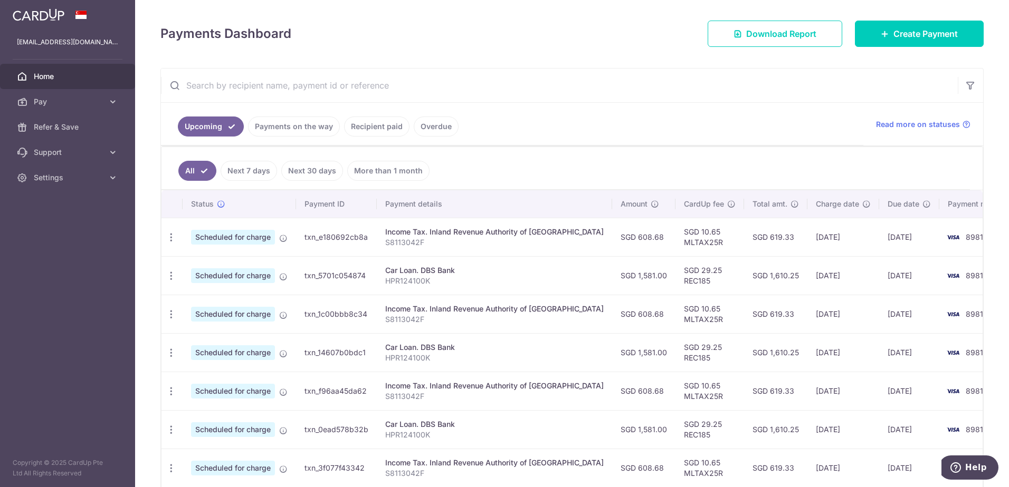
scroll to position [158, 0]
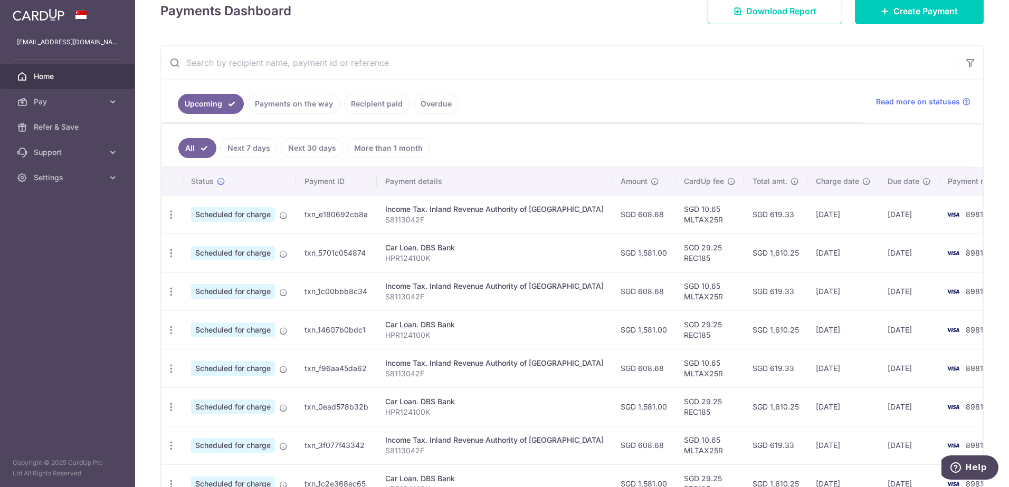
click at [486, 291] on div "Income Tax. Inland Revenue Authority of [GEOGRAPHIC_DATA]" at bounding box center [494, 286] width 218 height 11
click at [487, 291] on div "Income Tax. Inland Revenue Authority of Singapore" at bounding box center [494, 286] width 218 height 11
click at [439, 247] on div "Car Loan. DBS Bank" at bounding box center [494, 248] width 218 height 11
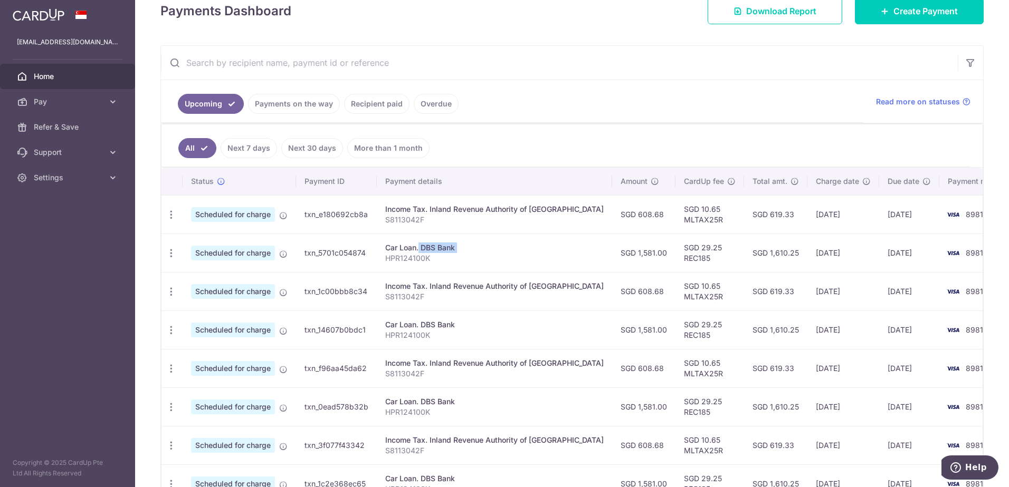
click at [439, 247] on div "Car Loan. DBS Bank" at bounding box center [494, 248] width 218 height 11
copy td "Car Loan. DBS Bank"
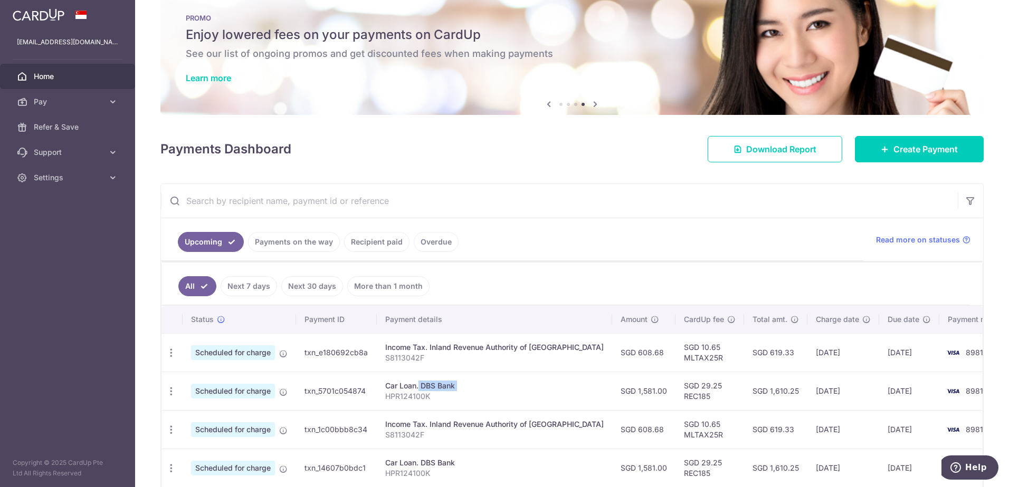
scroll to position [0, 0]
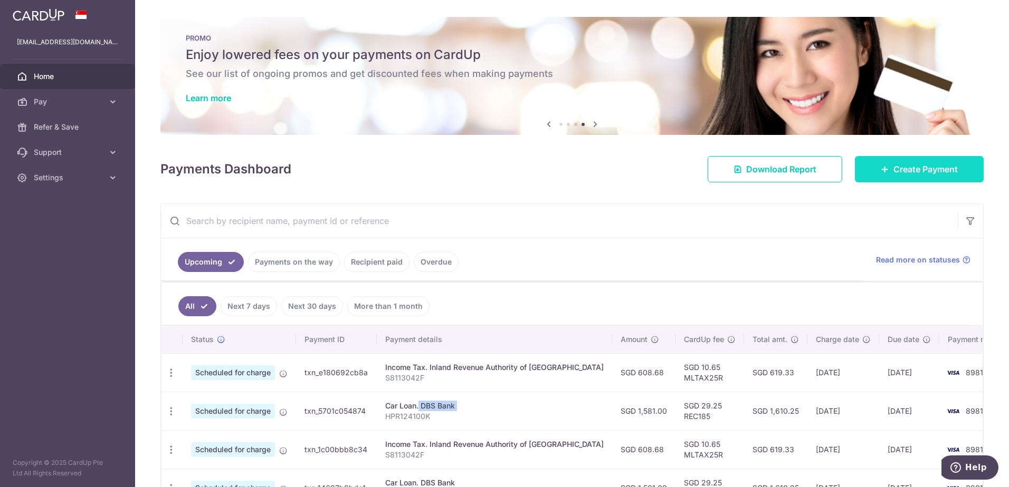
click at [922, 174] on span "Create Payment" at bounding box center [925, 169] width 64 height 13
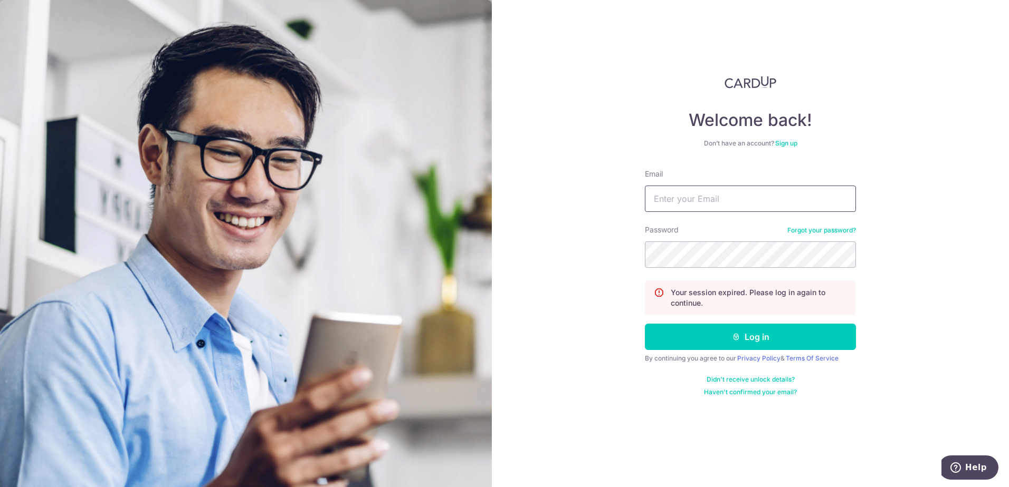
click at [720, 190] on input "Email" at bounding box center [750, 199] width 211 height 26
type input "[EMAIL_ADDRESS][DOMAIN_NAME]"
click at [766, 352] on form "Email sayseng@gmail.com Password Forgot your password? Your session expired. Pl…" at bounding box center [750, 283] width 211 height 228
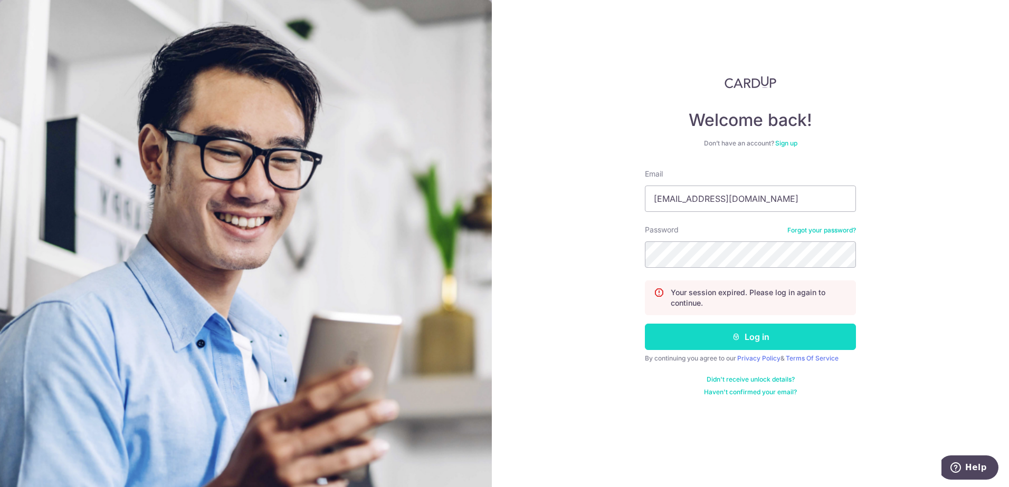
click at [768, 332] on button "Log in" at bounding box center [750, 337] width 211 height 26
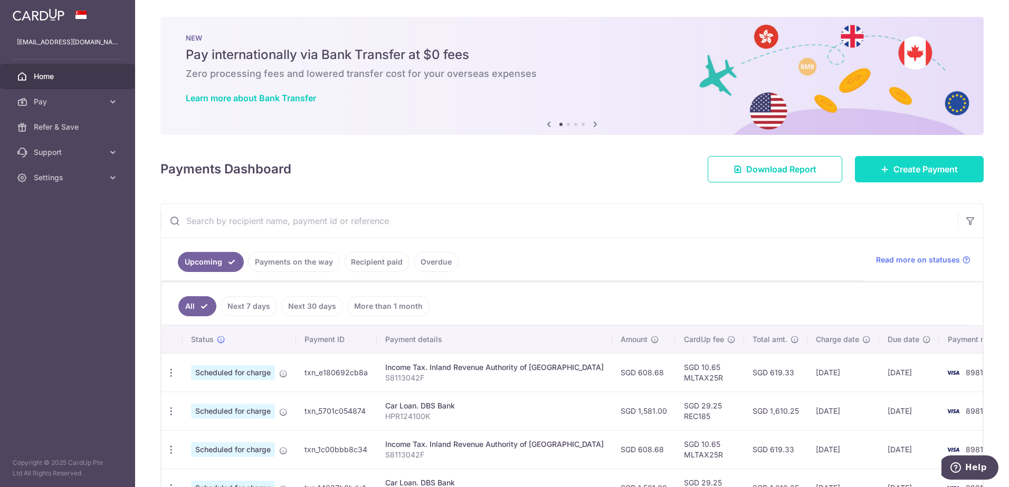
click at [890, 180] on link "Create Payment" at bounding box center [919, 169] width 129 height 26
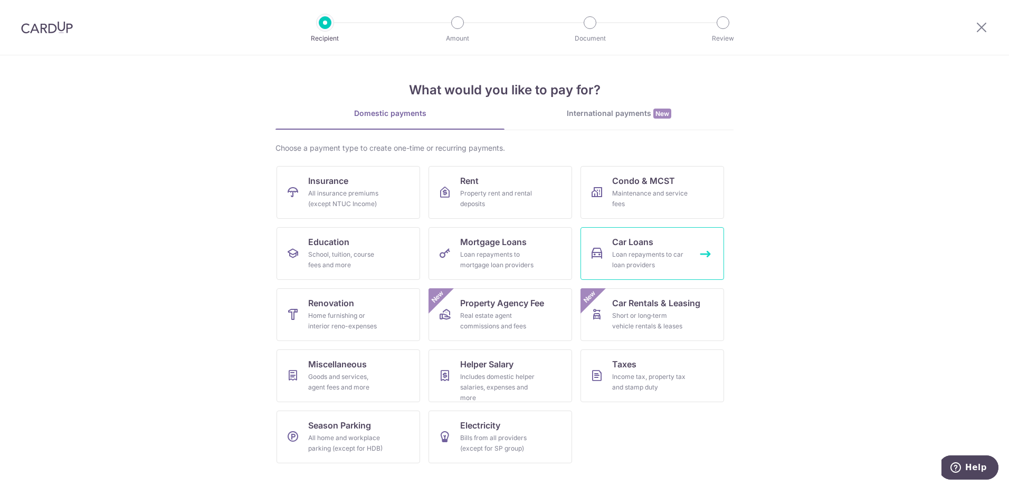
click at [674, 238] on link "Car Loans Loan repayments to car loan providers" at bounding box center [651, 253] width 143 height 53
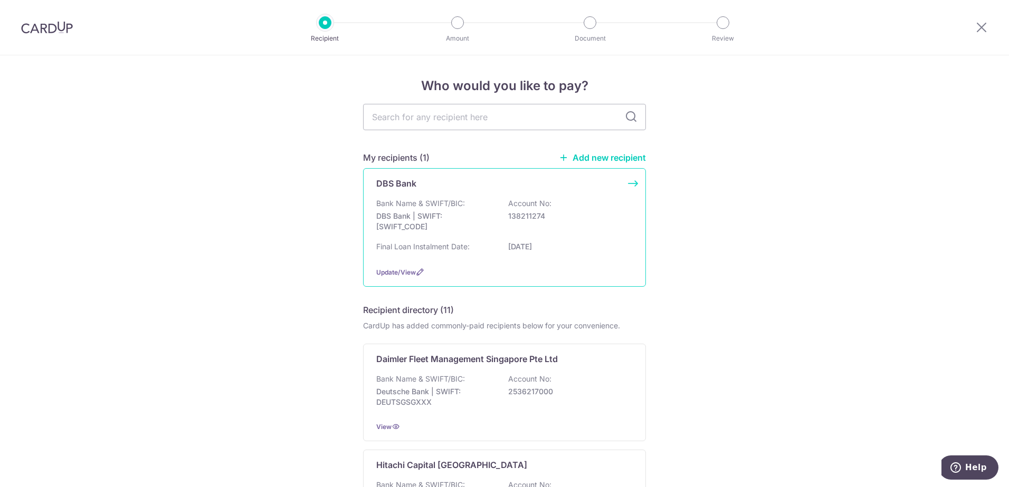
click at [596, 223] on div "Bank Name & SWIFT/BIC: DBS Bank | SWIFT: DBSSSGSGXXX Account No: 138211274" at bounding box center [504, 217] width 256 height 39
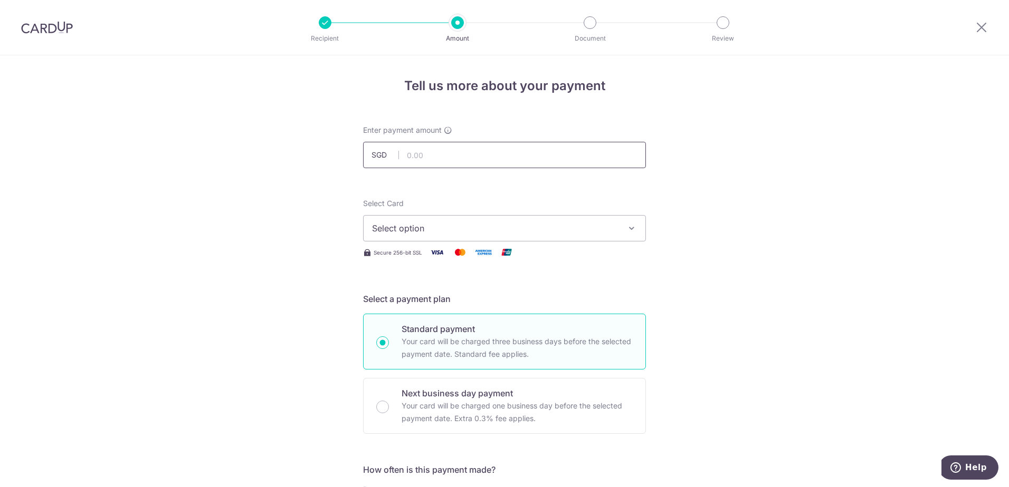
click at [515, 155] on input "text" at bounding box center [504, 155] width 283 height 26
type input "1,581.00"
click at [521, 234] on span "Select option" at bounding box center [495, 228] width 246 height 13
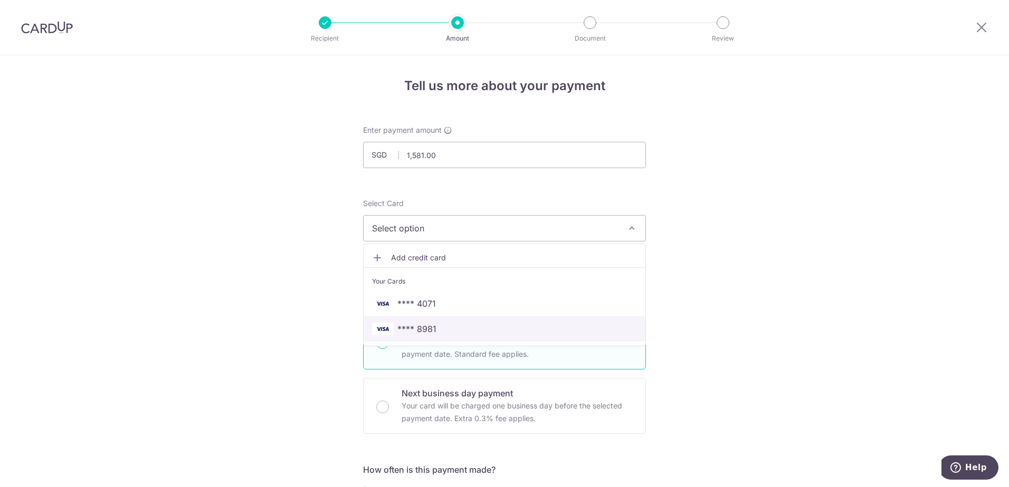
click at [464, 328] on span "**** 8981" at bounding box center [504, 329] width 265 height 13
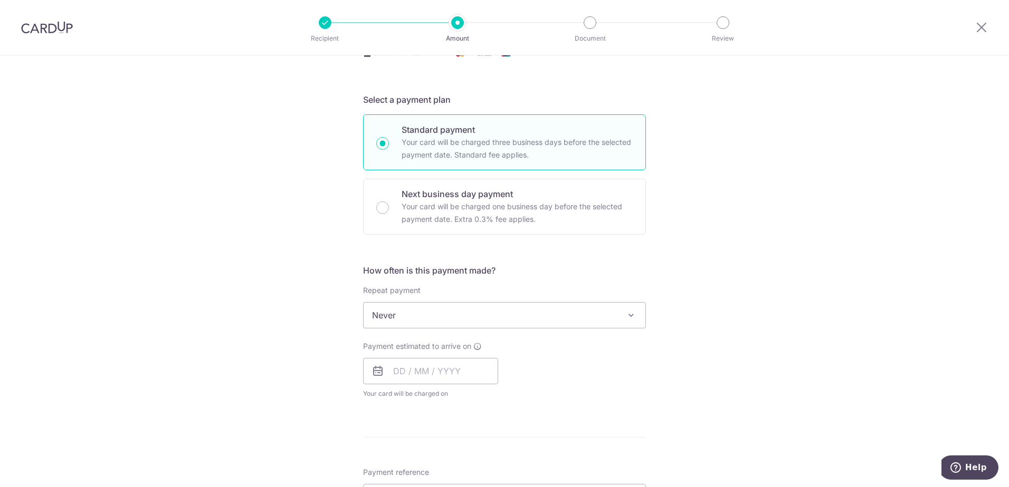
scroll to position [211, 0]
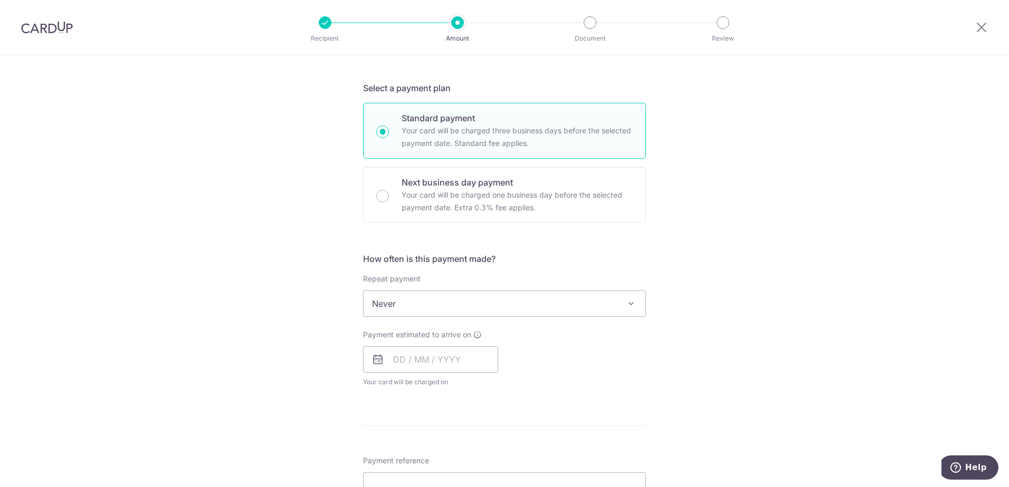
click at [466, 303] on span "Never" at bounding box center [504, 303] width 282 height 25
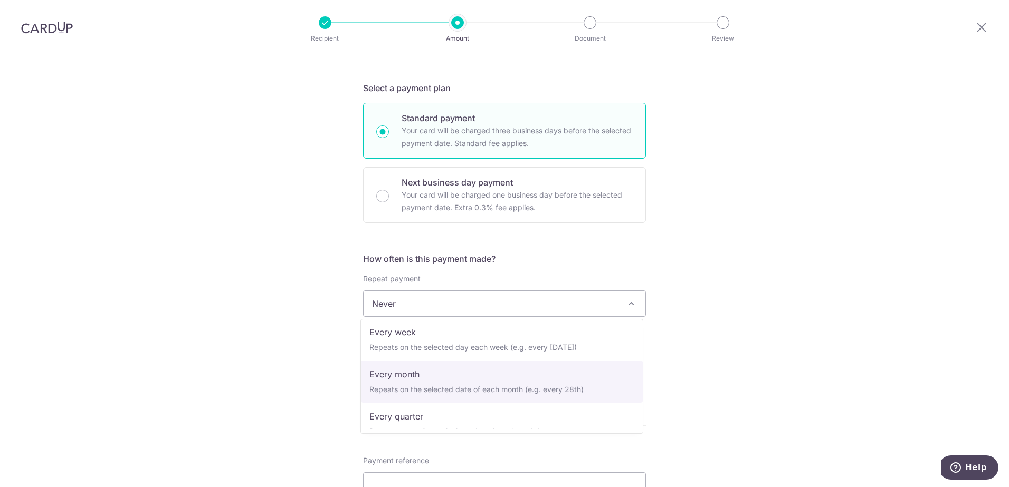
scroll to position [53, 0]
select select "3"
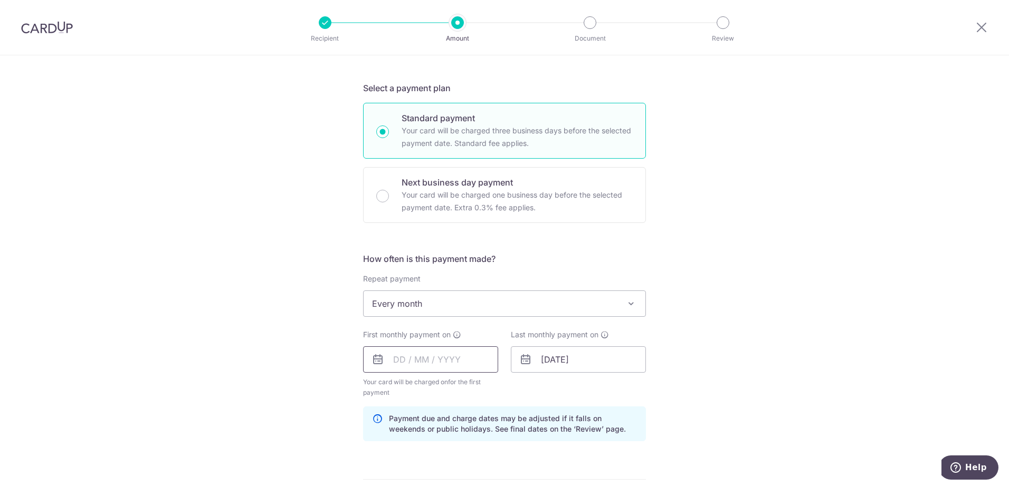
click at [462, 357] on input "text" at bounding box center [430, 360] width 135 height 26
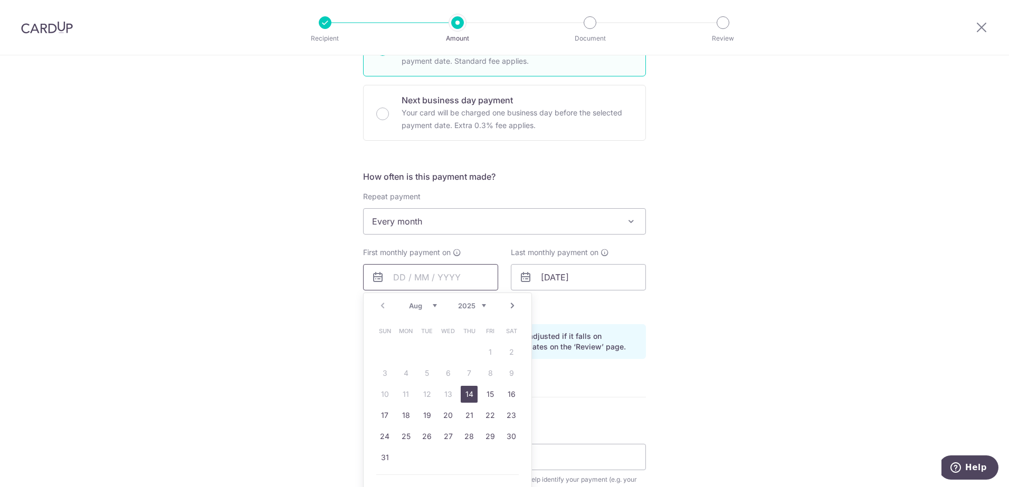
scroll to position [316, 0]
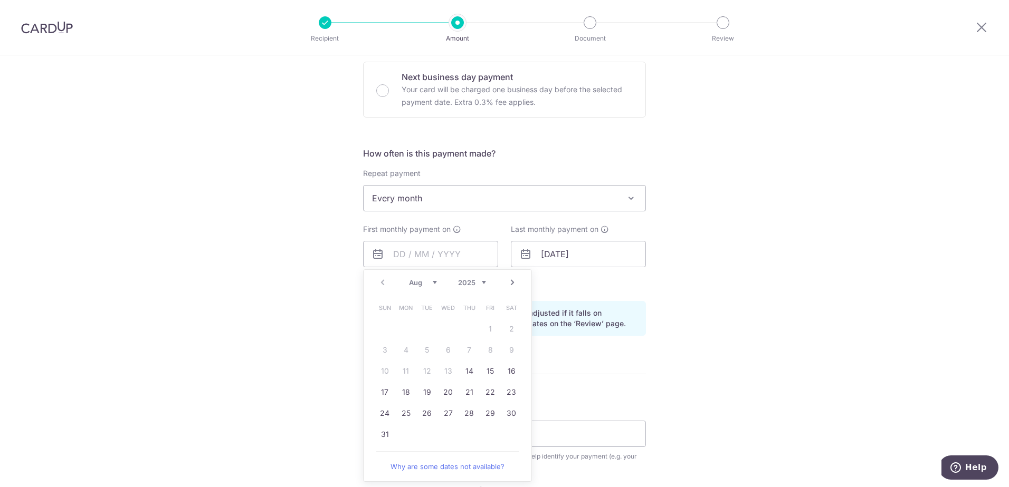
click at [434, 284] on div "Aug Sep Oct Nov Dec 2025 2026 2027 2028 2029 2030 2031 2032 2033 2034 2035" at bounding box center [447, 283] width 77 height 9
click at [433, 284] on select "Aug Sep Oct Nov Dec" at bounding box center [423, 283] width 28 height 8
click at [483, 280] on div "Prev Next Aug Sep Oct Nov Dec 2025 2026 2027 2028 2029 2030 2031 2032 2033 2034…" at bounding box center [447, 282] width 168 height 25
click at [481, 283] on select "2025 2026 2027 2028 2029 2030 2031 2032 2033 2034 2035" at bounding box center [472, 283] width 28 height 8
click at [428, 279] on select "Jan Feb Mar Apr May Jun Jul Aug Sep Oct Nov Dec" at bounding box center [423, 283] width 28 height 8
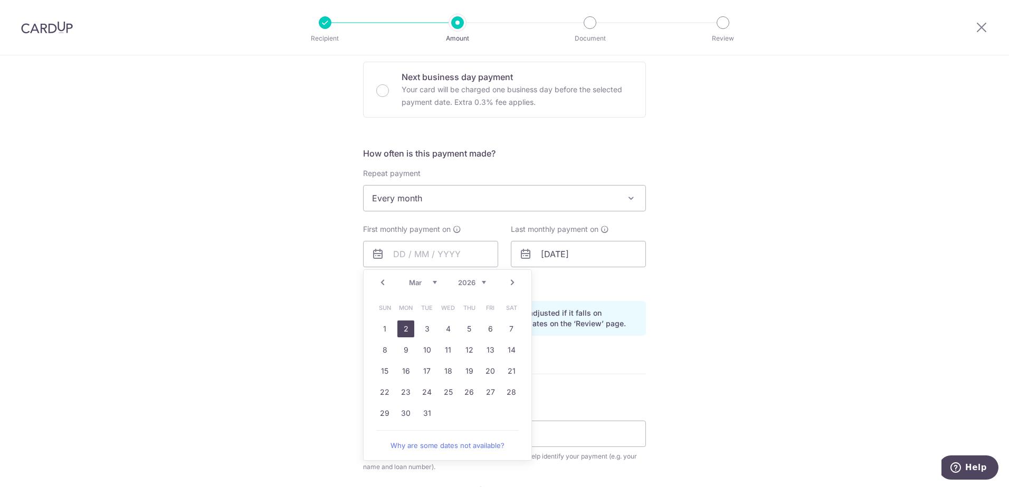
click at [406, 331] on link "2" at bounding box center [405, 329] width 17 height 17
type input "[DATE]"
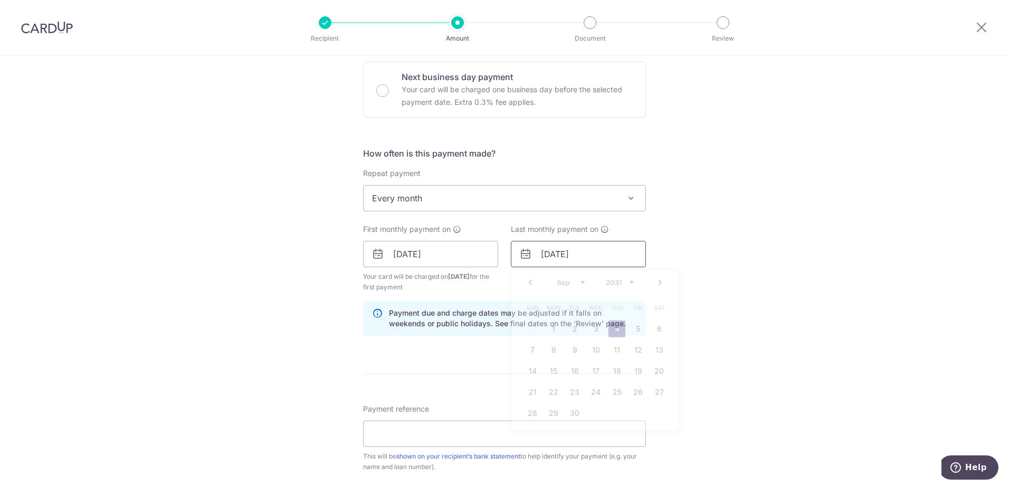
click at [617, 257] on input "[DATE]" at bounding box center [578, 254] width 135 height 26
click at [721, 244] on div "Tell us more about your payment Enter payment amount SGD 1,581.00 1581.00 Selec…" at bounding box center [504, 243] width 1009 height 1008
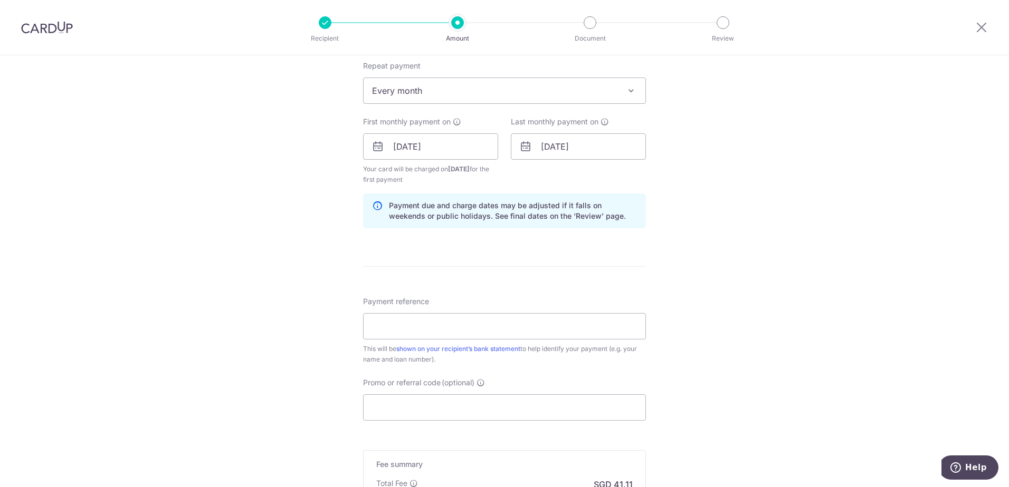
scroll to position [475, 0]
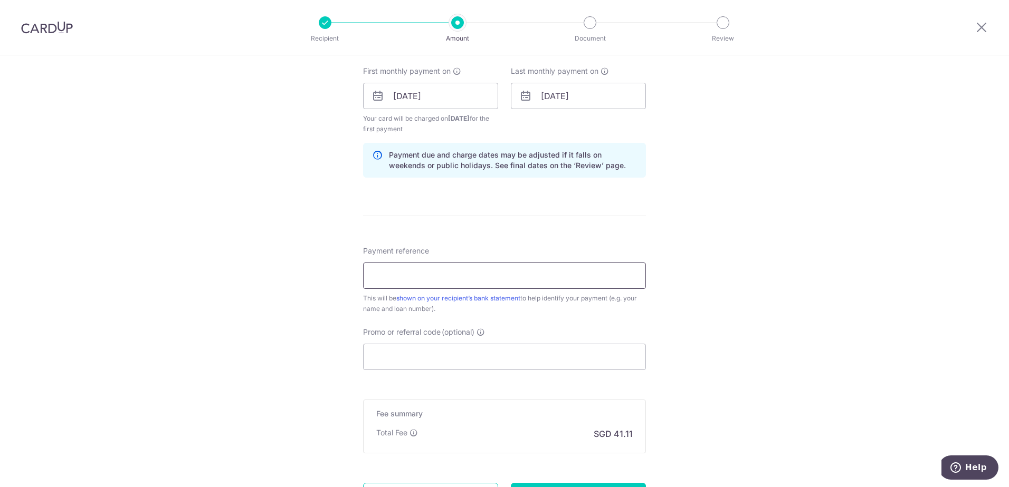
click at [498, 271] on input "Payment reference" at bounding box center [504, 276] width 283 height 26
paste input "Car Loan. DBS Bank"
type input "Car Loan. DBS Bank"
click at [469, 347] on input "Promo or referral code (optional)" at bounding box center [504, 357] width 283 height 26
paste input "Car Loan. DBS Bank"
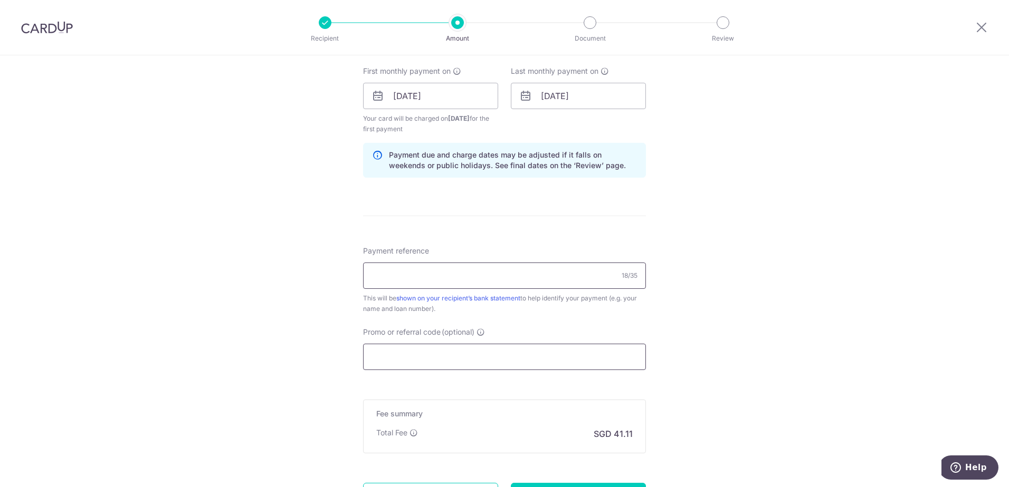
type input "Car Loan. DBS Bank"
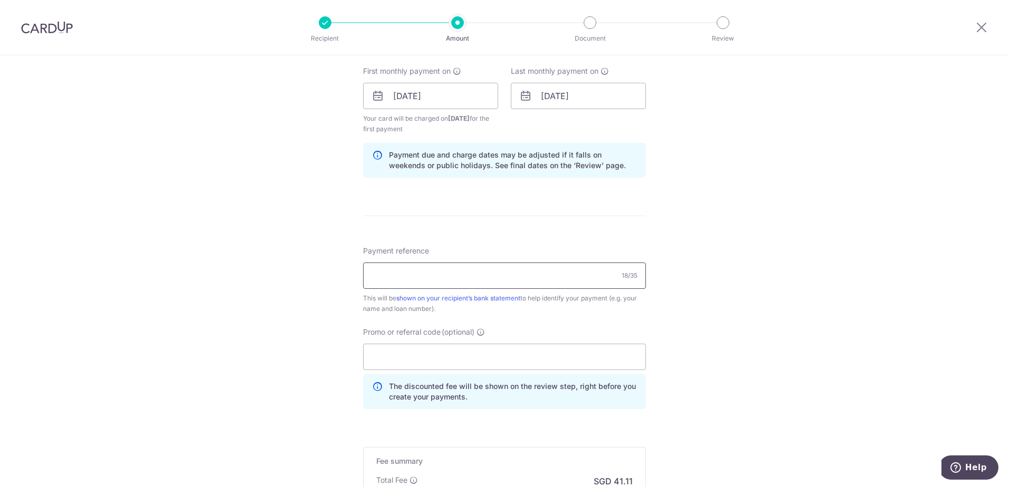
click at [469, 282] on input "Payment reference" at bounding box center [504, 276] width 283 height 26
type input "HPR124100K"
click at [460, 354] on input "Promo or referral code (optional)" at bounding box center [504, 357] width 283 height 26
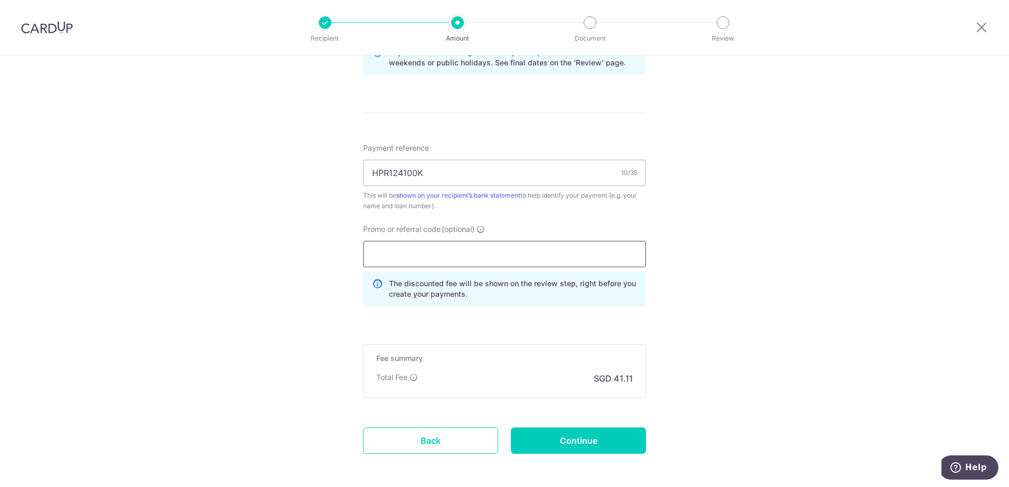
scroll to position [623, 0]
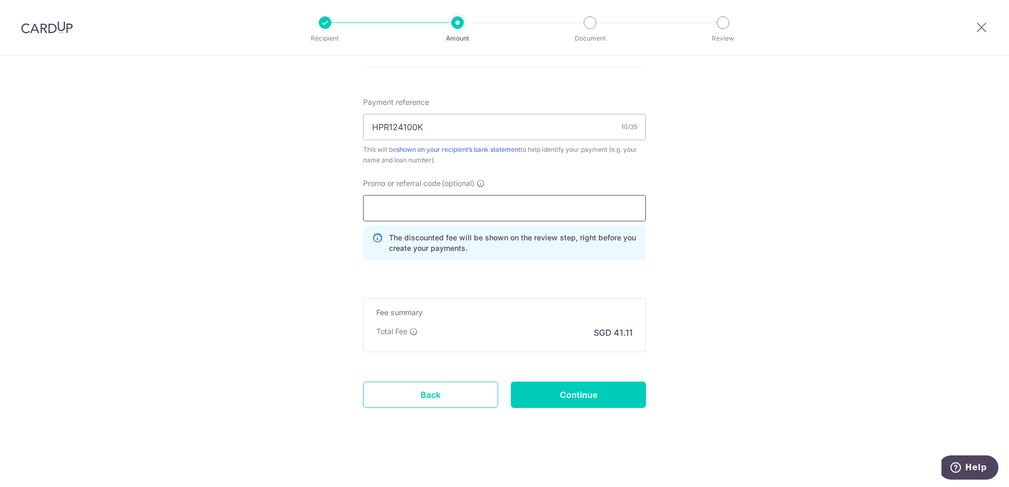
paste input "3NEWR3"
type input "3NEWR3"
click at [565, 394] on input "Continue" at bounding box center [578, 395] width 135 height 26
type input "Create Schedule"
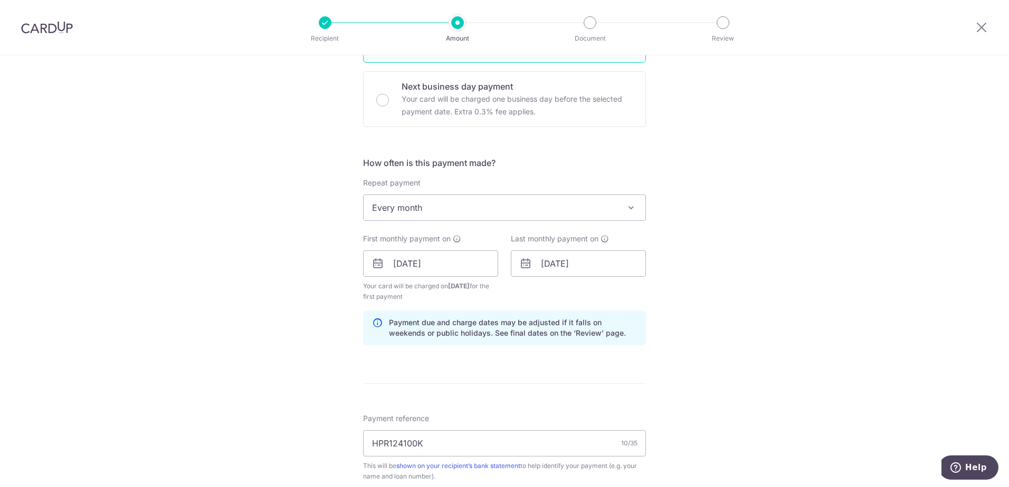
scroll to position [287, 0]
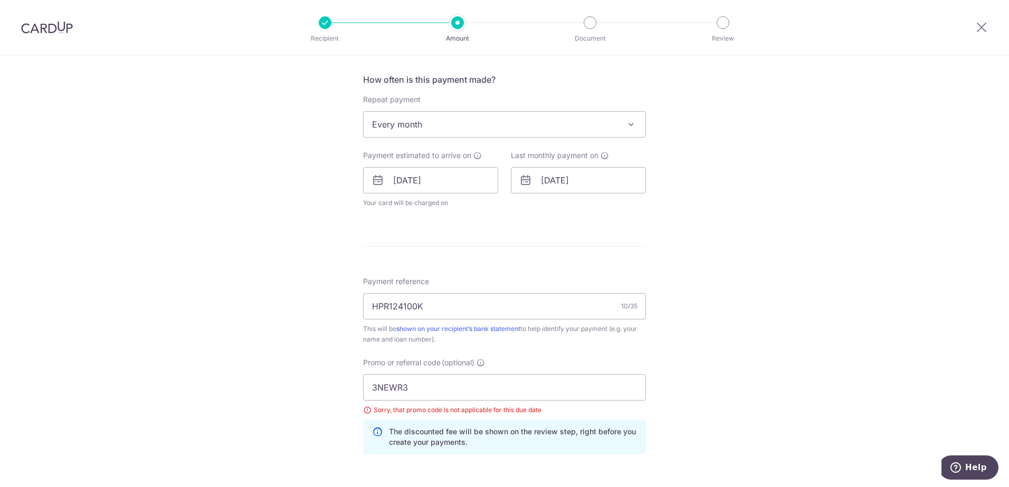
scroll to position [373, 0]
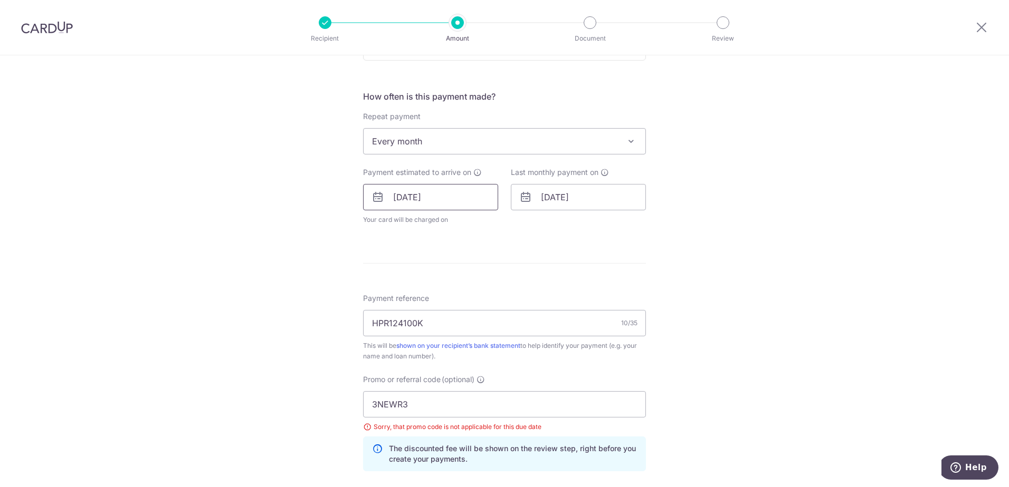
click at [463, 200] on input "[DATE]" at bounding box center [430, 197] width 135 height 26
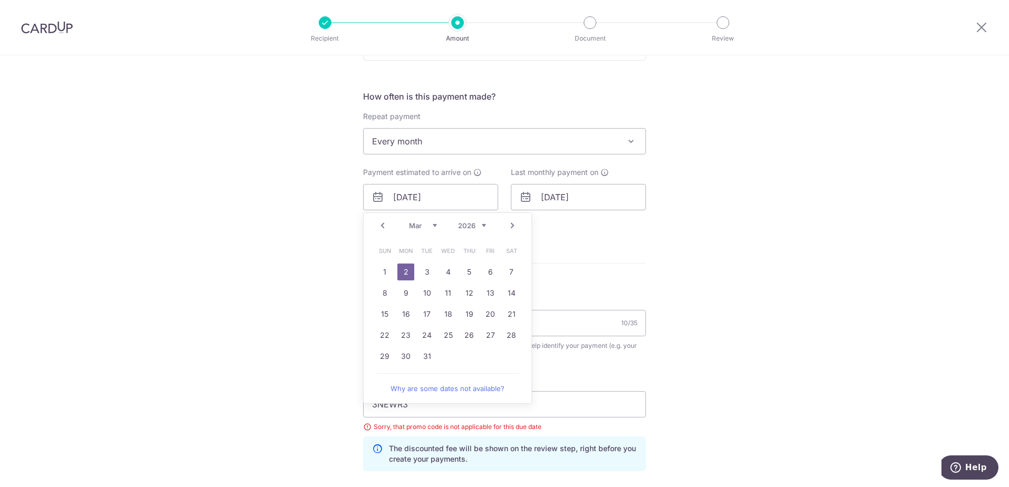
click at [382, 228] on link "Prev" at bounding box center [382, 225] width 13 height 13
click at [792, 209] on div "Tell us more about your payment Enter payment amount SGD 1,581.00 1581.00 Selec…" at bounding box center [504, 190] width 1009 height 1016
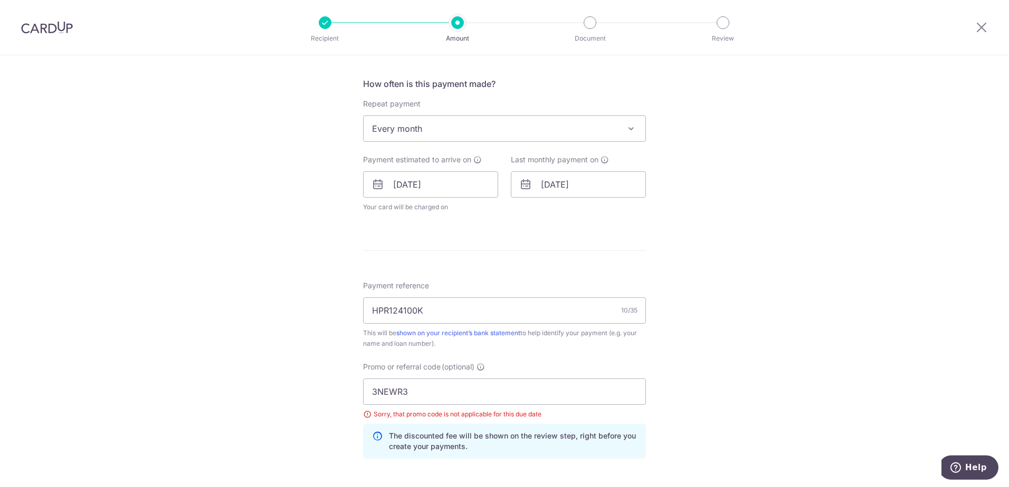
scroll to position [426, 0]
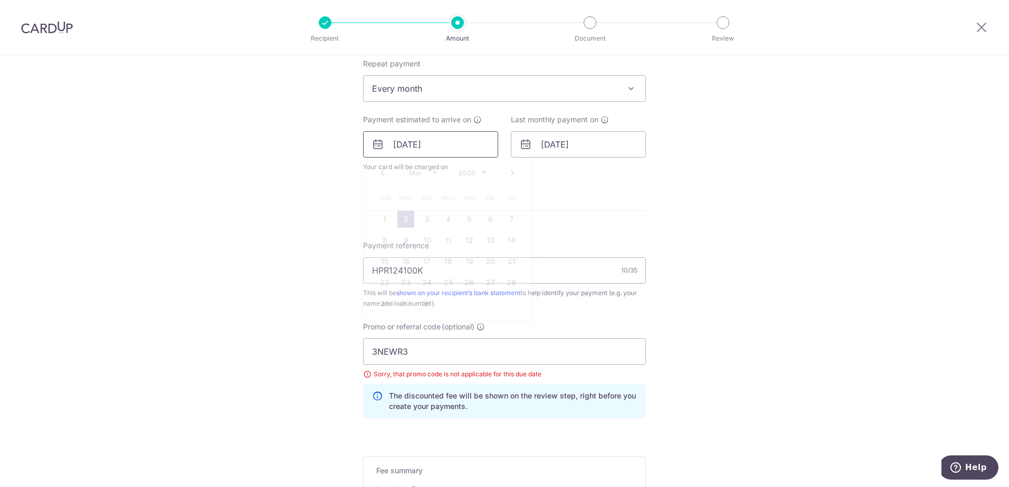
click at [438, 144] on input "[DATE]" at bounding box center [430, 144] width 135 height 26
click at [459, 169] on select "2025 2026 2027 2028 2029 2030 2031 2032 2033 2034 2035" at bounding box center [472, 173] width 28 height 8
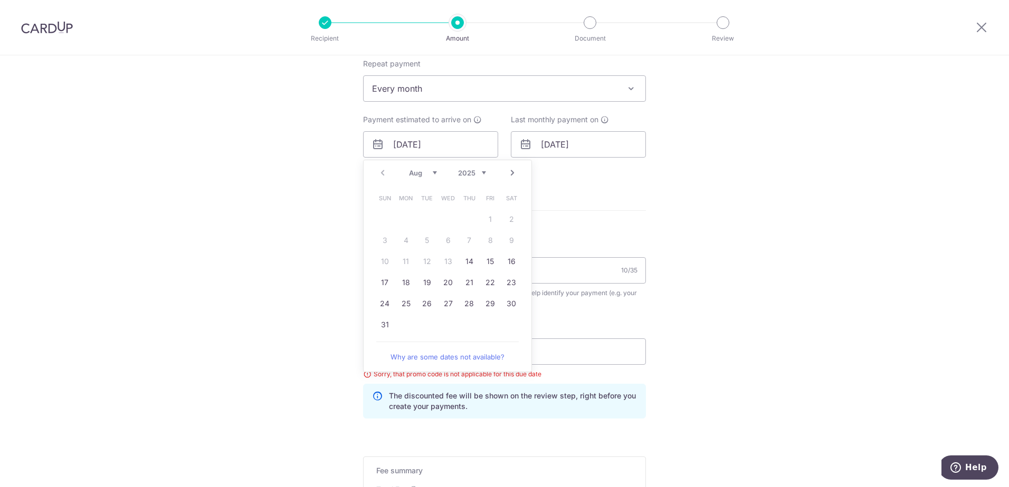
click at [512, 172] on link "Next" at bounding box center [512, 173] width 13 height 13
click at [397, 215] on link "1" at bounding box center [405, 219] width 17 height 17
type input "[DATE]"
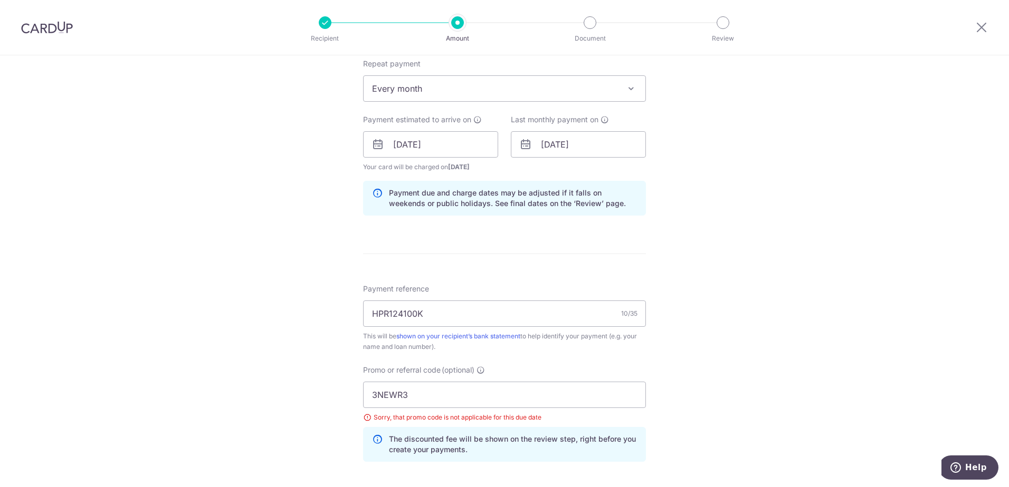
click at [728, 241] on div "Tell us more about your payment Enter payment amount SGD 1,581.00 1581.00 Selec…" at bounding box center [504, 159] width 1009 height 1060
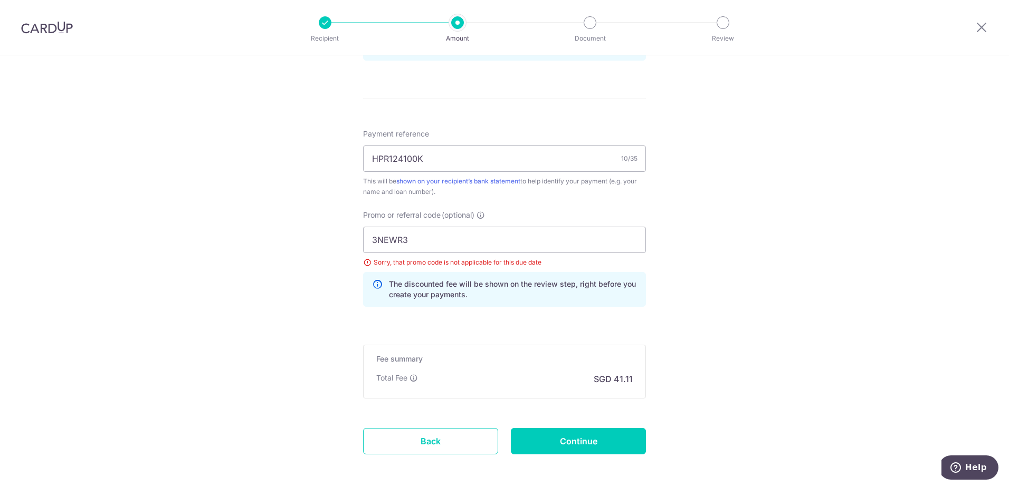
scroll to position [575, 0]
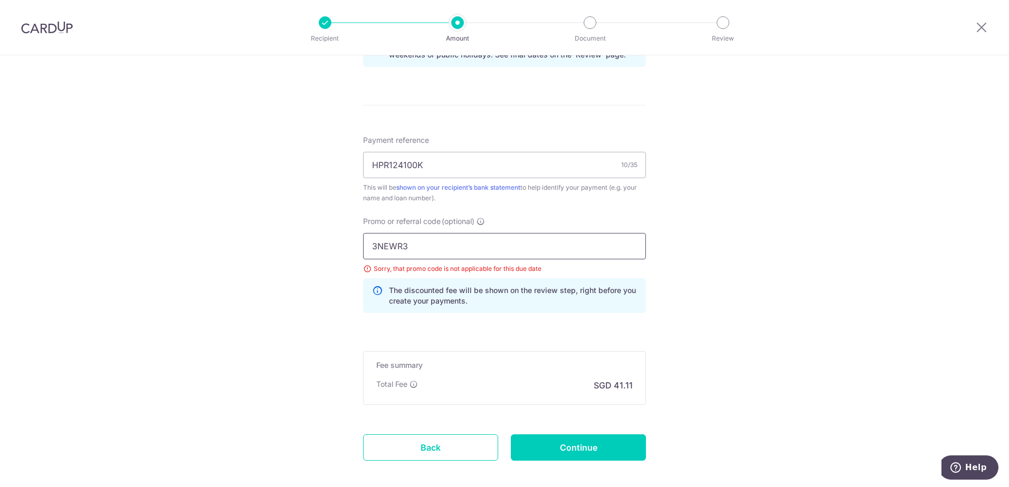
drag, startPoint x: 386, startPoint y: 251, endPoint x: 285, endPoint y: 252, distance: 100.8
click at [284, 251] on div "Tell us more about your payment Enter payment amount SGD 1,581.00 1581.00 Selec…" at bounding box center [504, 10] width 1009 height 1060
click at [561, 453] on input "Continue" at bounding box center [578, 448] width 135 height 26
type input "Update Schedule"
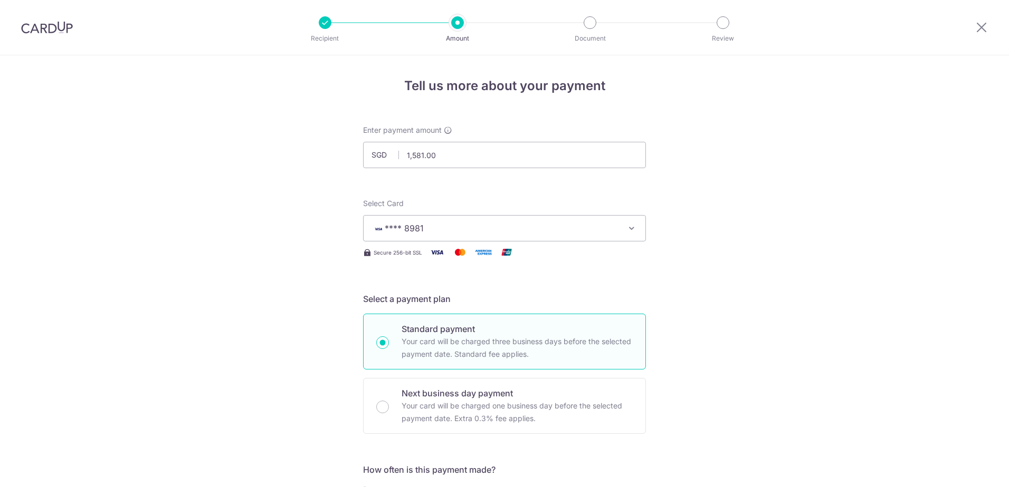
scroll to position [584, 0]
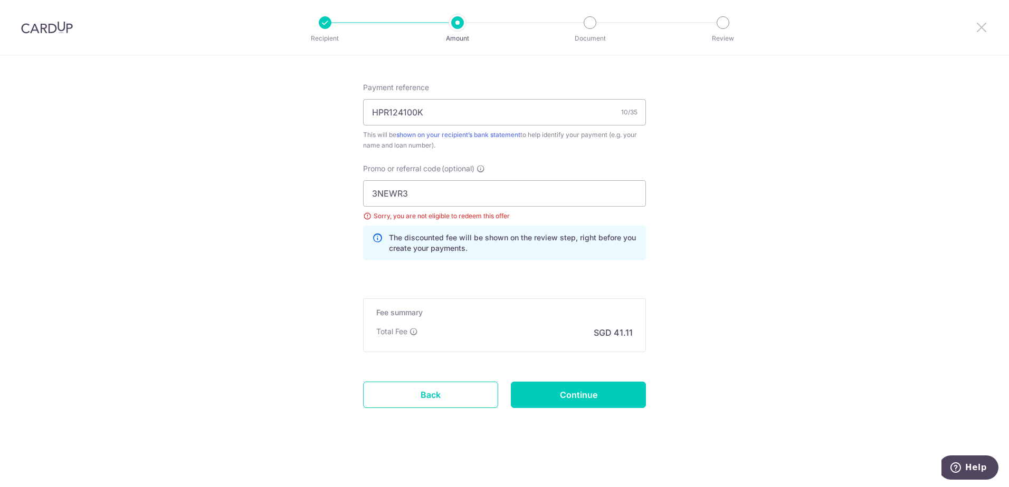
click at [976, 30] on icon at bounding box center [981, 27] width 13 height 13
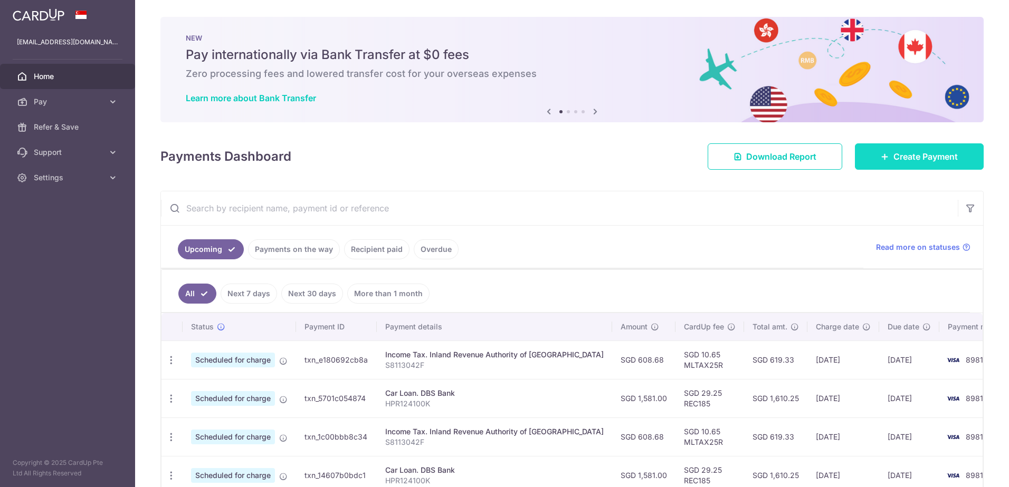
click at [896, 165] on link "Create Payment" at bounding box center [919, 156] width 129 height 26
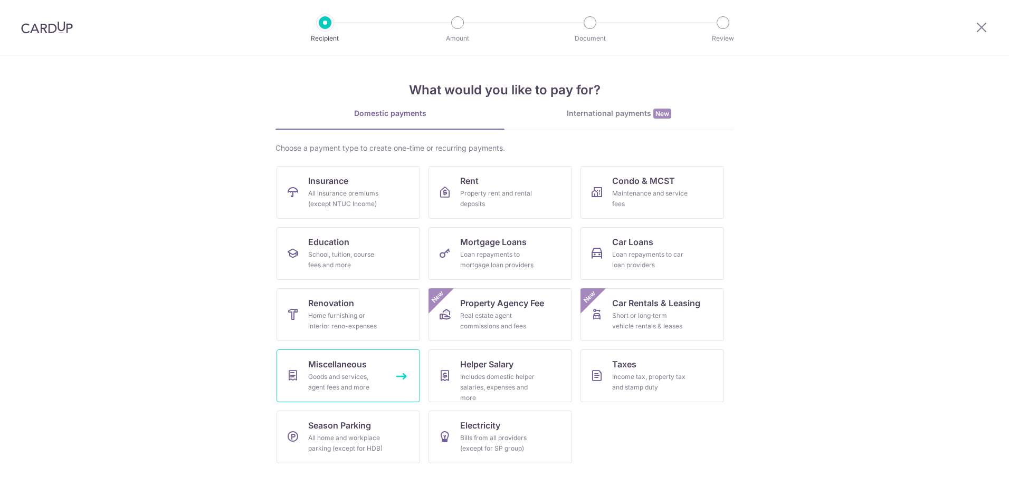
click at [382, 377] on div "Goods and services, agent fees and more" at bounding box center [346, 382] width 76 height 21
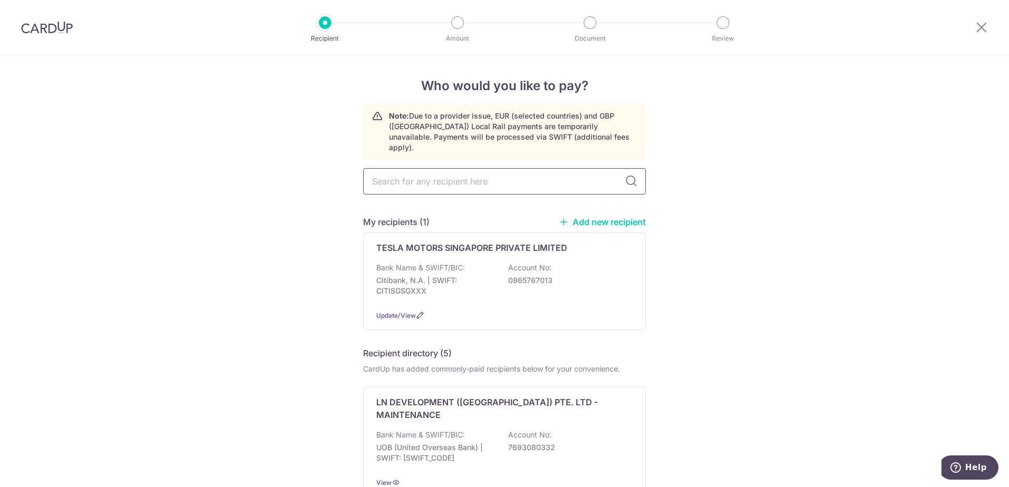
click at [501, 177] on input "text" at bounding box center [504, 181] width 283 height 26
type input "liberty"
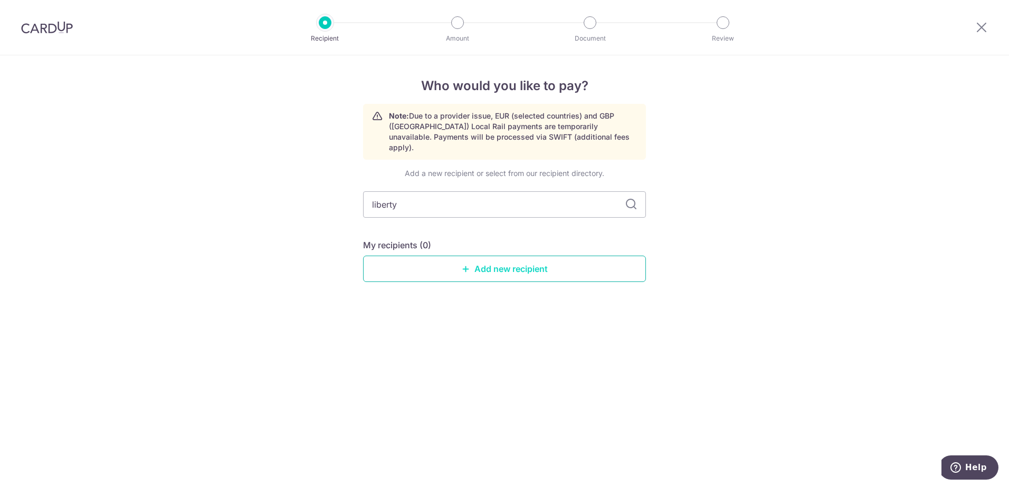
click at [518, 262] on link "Add new recipient" at bounding box center [504, 269] width 283 height 26
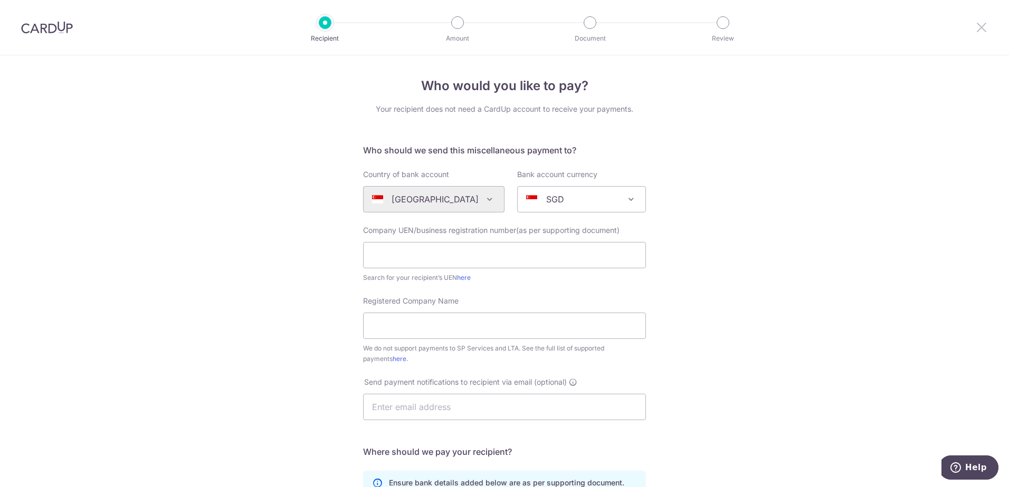
click at [975, 21] on icon at bounding box center [981, 27] width 13 height 13
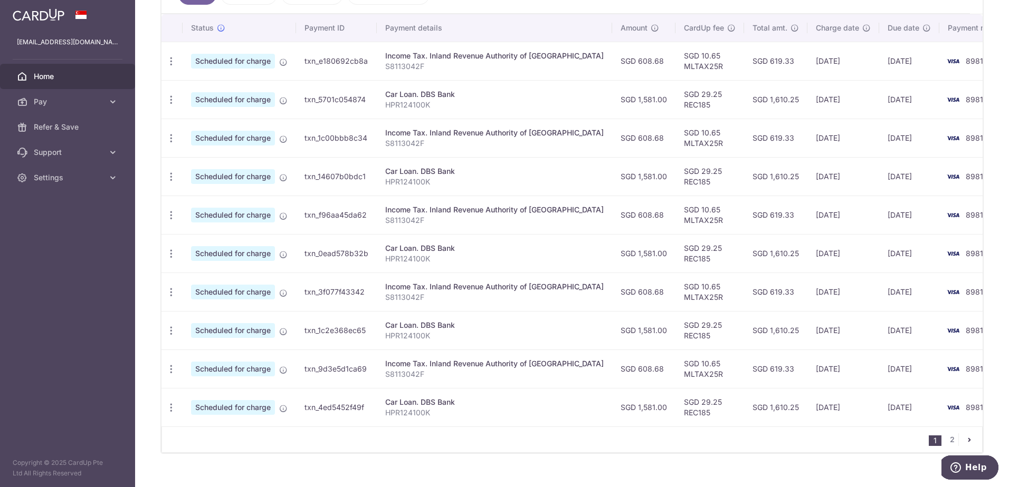
scroll to position [315, 0]
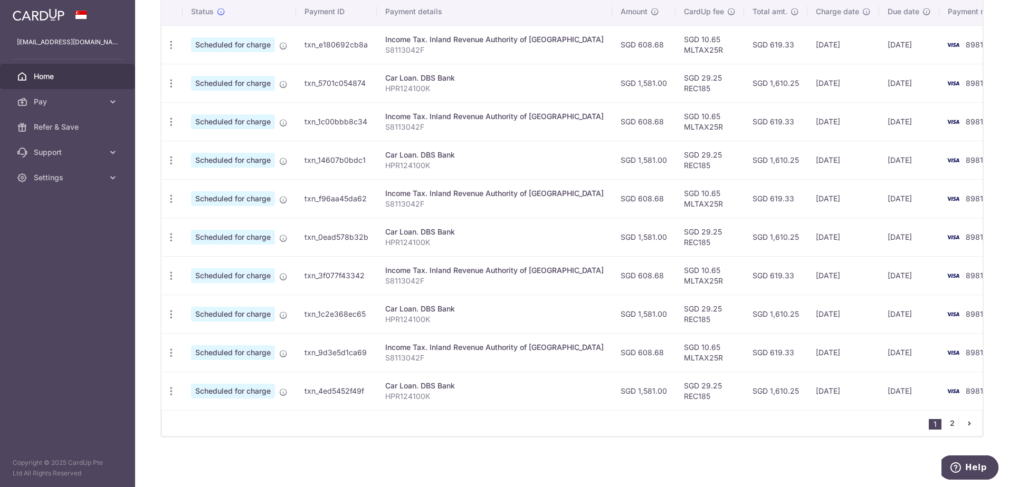
click at [945, 424] on link "2" at bounding box center [951, 423] width 13 height 13
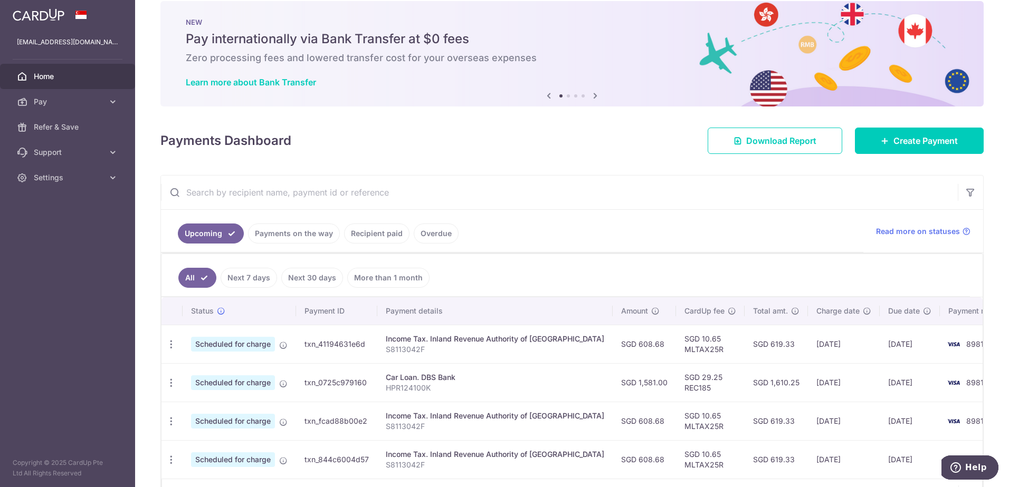
scroll to position [0, 0]
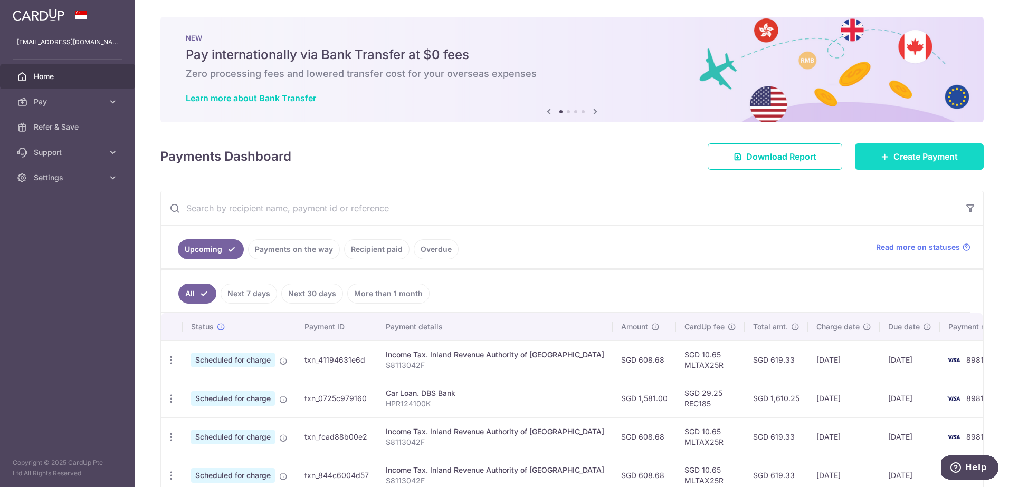
click at [908, 167] on link "Create Payment" at bounding box center [919, 156] width 129 height 26
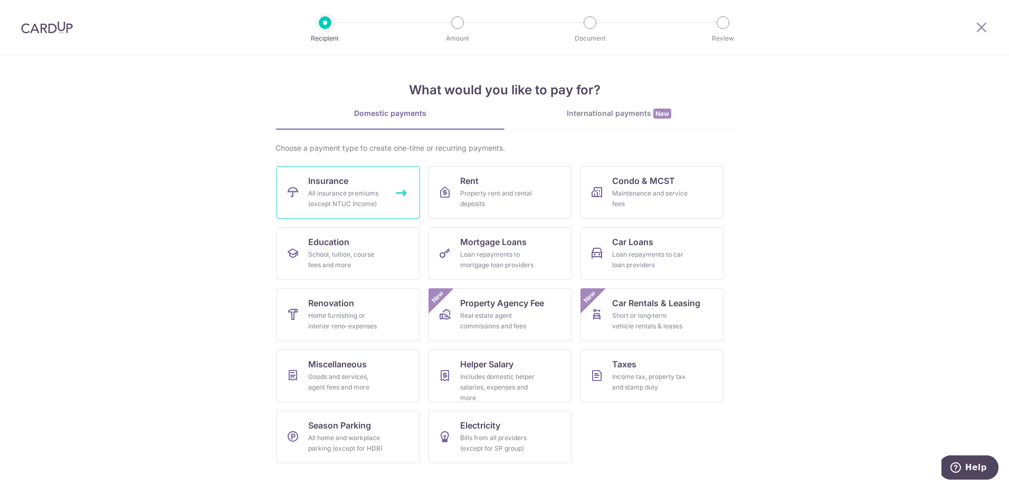
click at [375, 190] on div "All insurance premiums (except NTUC Income)" at bounding box center [346, 198] width 76 height 21
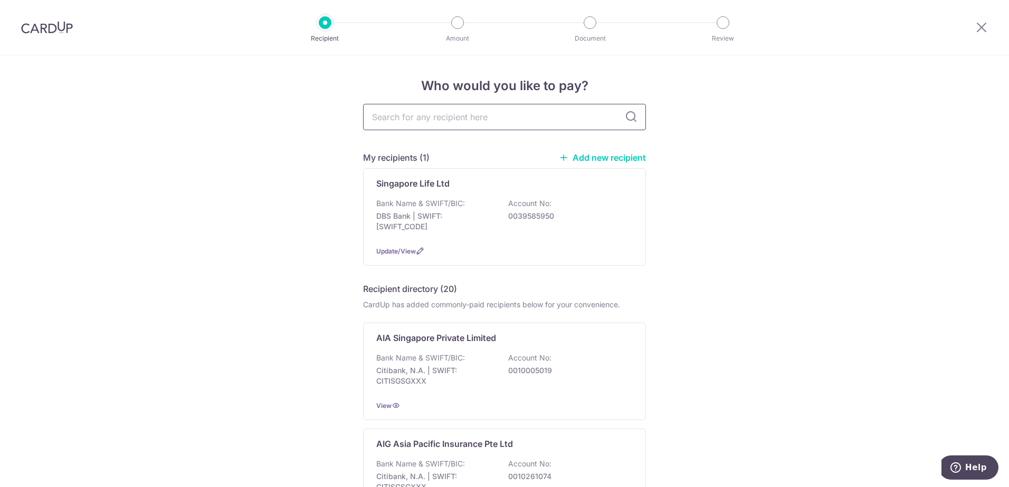
click at [495, 121] on input "text" at bounding box center [504, 117] width 283 height 26
type input "liberty"
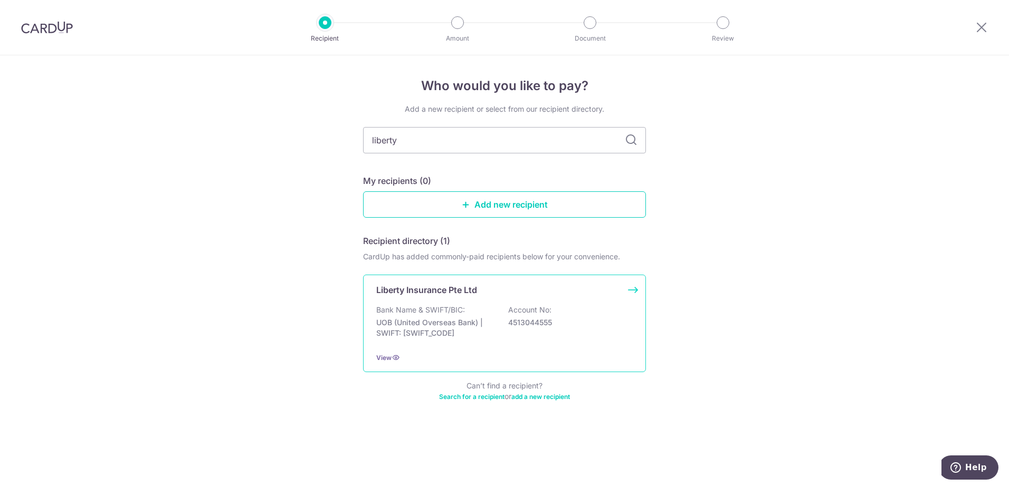
click at [606, 285] on div "Liberty Insurance Pte Ltd" at bounding box center [498, 290] width 244 height 13
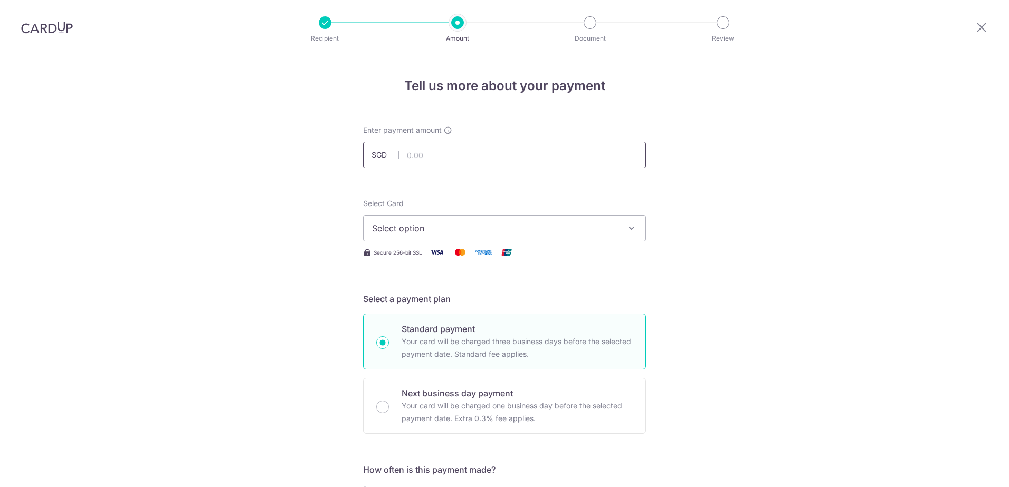
click at [467, 167] on input "text" at bounding box center [504, 155] width 283 height 26
type input "1,238.05"
type input "SNS8718U-96155897"
type input "3HOME25R"
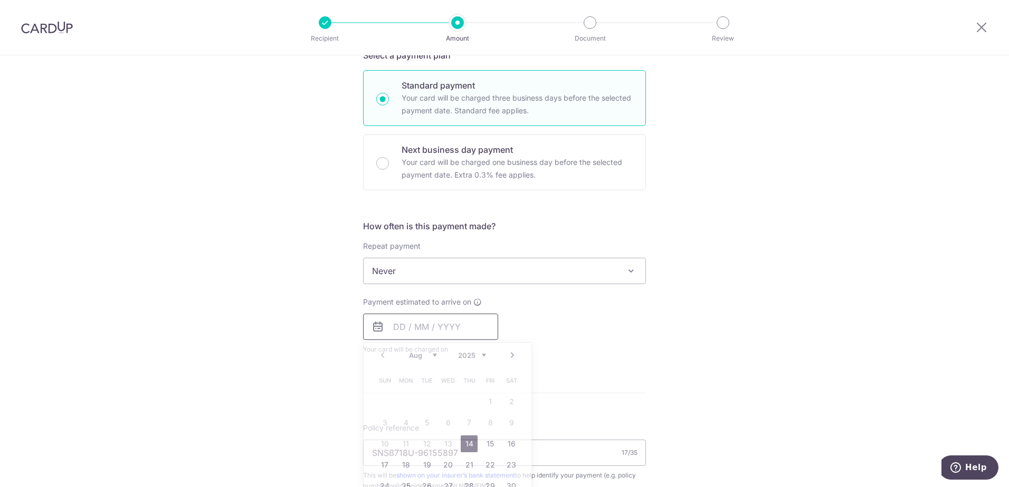
type input "1,238.05"
click at [621, 338] on div "Payment estimated to arrive on Prev Next Aug Sep Oct Nov Dec 2025 2026 2027 202…" at bounding box center [504, 326] width 295 height 58
click at [466, 329] on input "text" at bounding box center [430, 327] width 135 height 26
click at [469, 446] on link "14" at bounding box center [468, 444] width 17 height 17
type input "[DATE]"
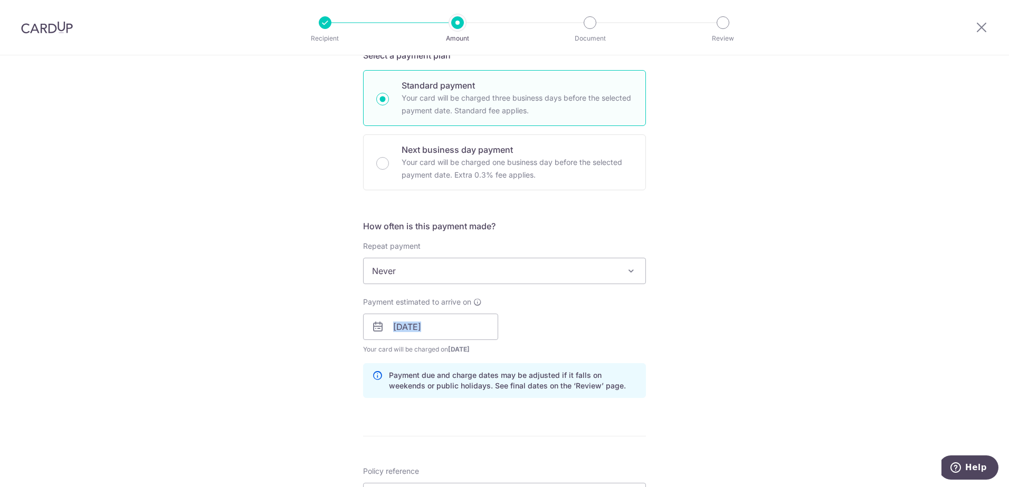
click at [614, 314] on div "Payment estimated to arrive on 14/08/2025 Prev Next Aug Sep Oct Nov Dec 2025 20…" at bounding box center [504, 326] width 295 height 58
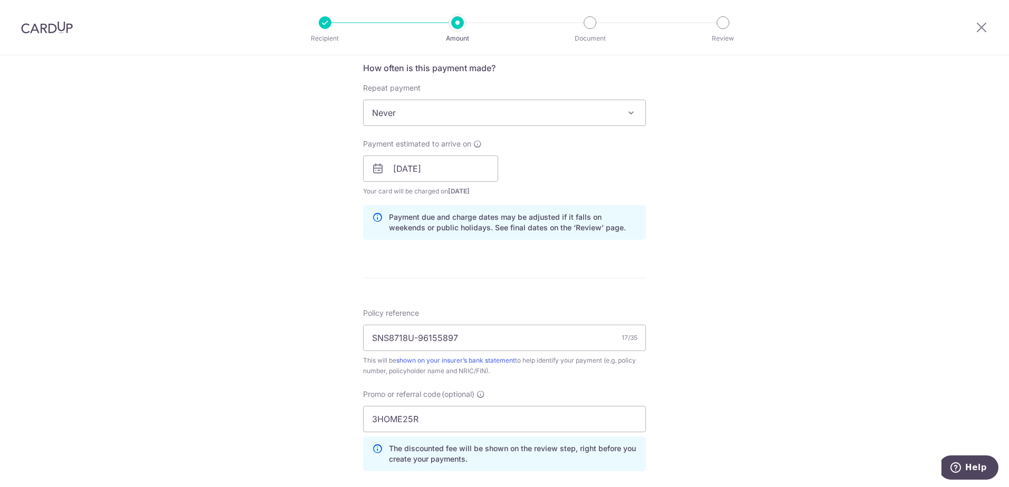
click at [663, 277] on div "Tell us more about your payment Enter payment amount SGD 1,238.05 1238.05 Selec…" at bounding box center [504, 175] width 1009 height 1045
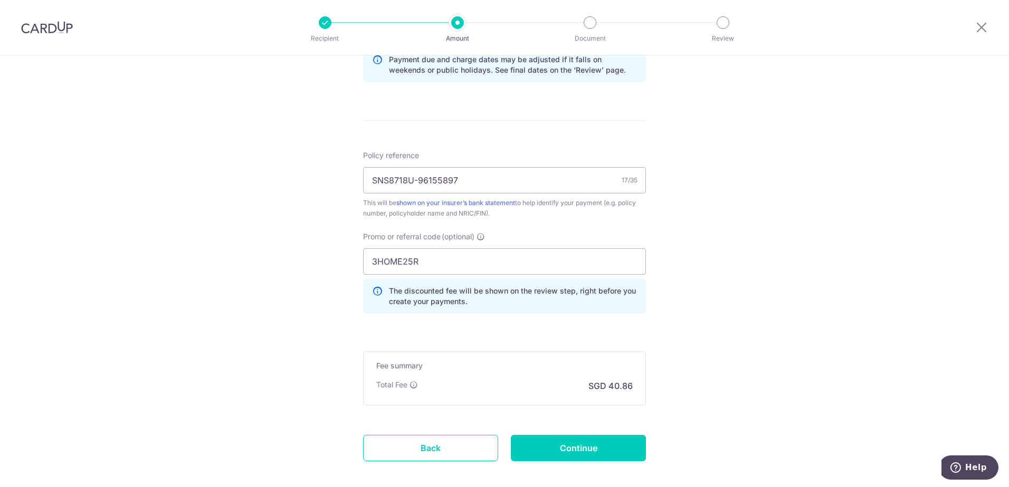
scroll to position [560, 0]
drag, startPoint x: 439, startPoint y: 260, endPoint x: 279, endPoint y: 264, distance: 160.4
click at [259, 263] on div "Tell us more about your payment Enter payment amount SGD 1,238.05 1238.05 Selec…" at bounding box center [504, 17] width 1009 height 1045
paste input "REC185"
type input "REC185"
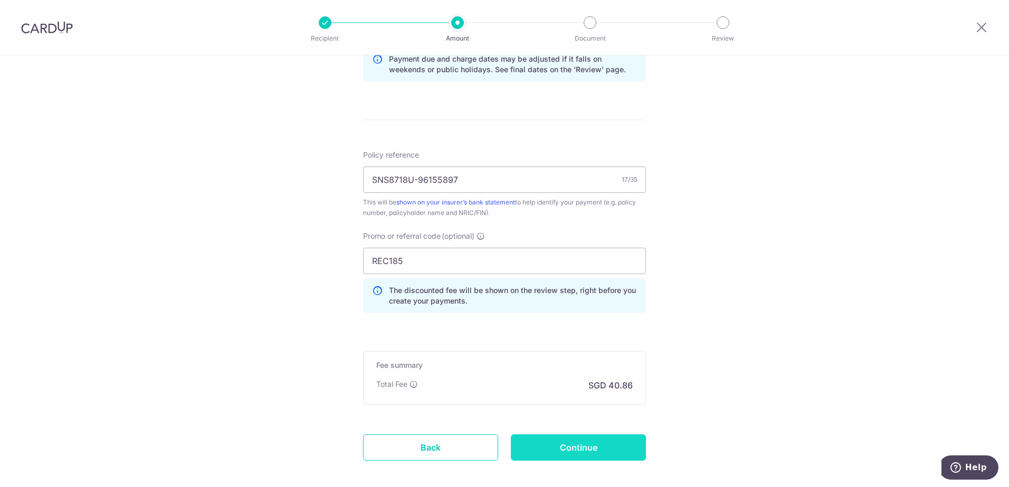
click at [586, 448] on input "Continue" at bounding box center [578, 448] width 135 height 26
type input "Create Schedule"
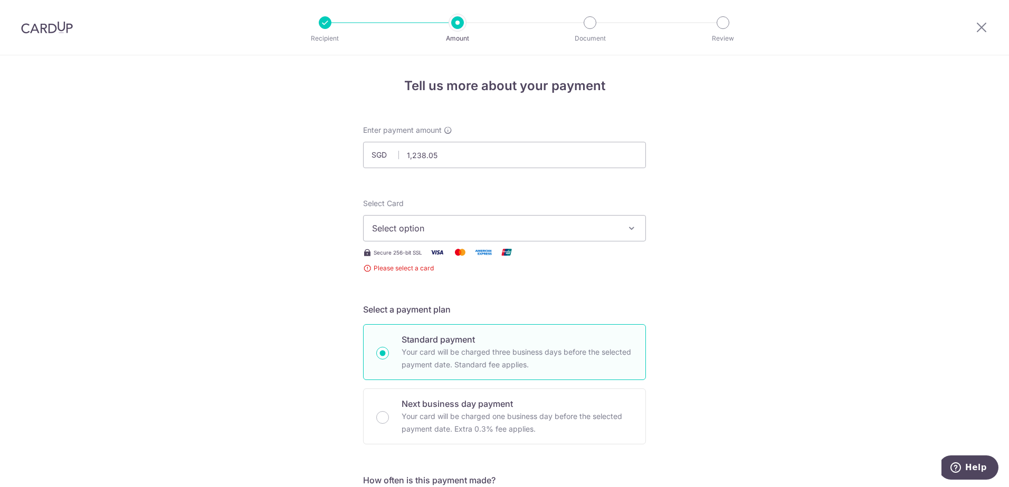
click at [482, 224] on span "Select option" at bounding box center [495, 228] width 246 height 13
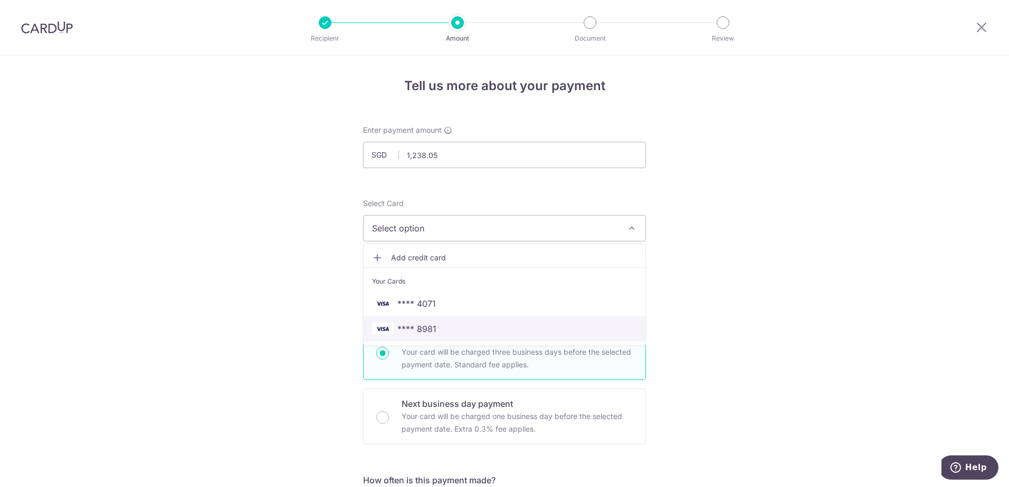
click at [450, 324] on span "**** 8981" at bounding box center [504, 329] width 265 height 13
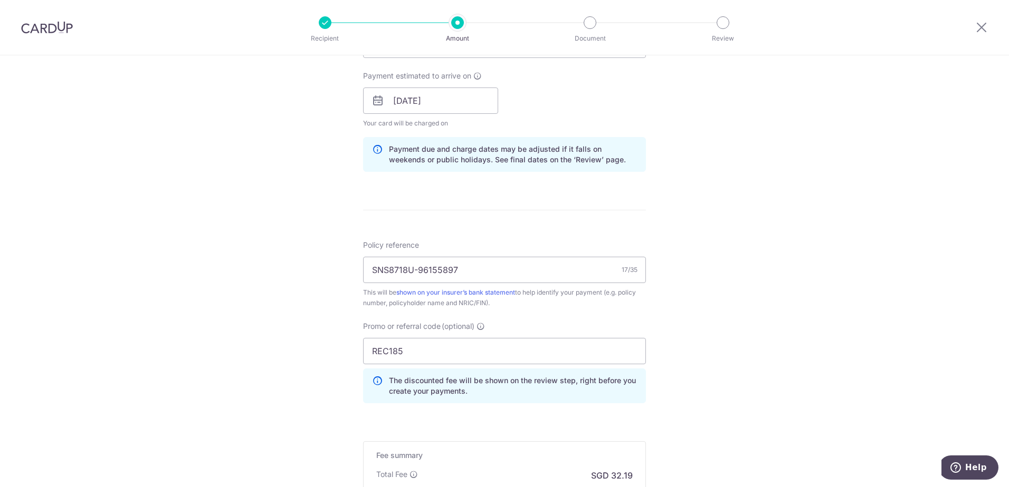
scroll to position [613, 0]
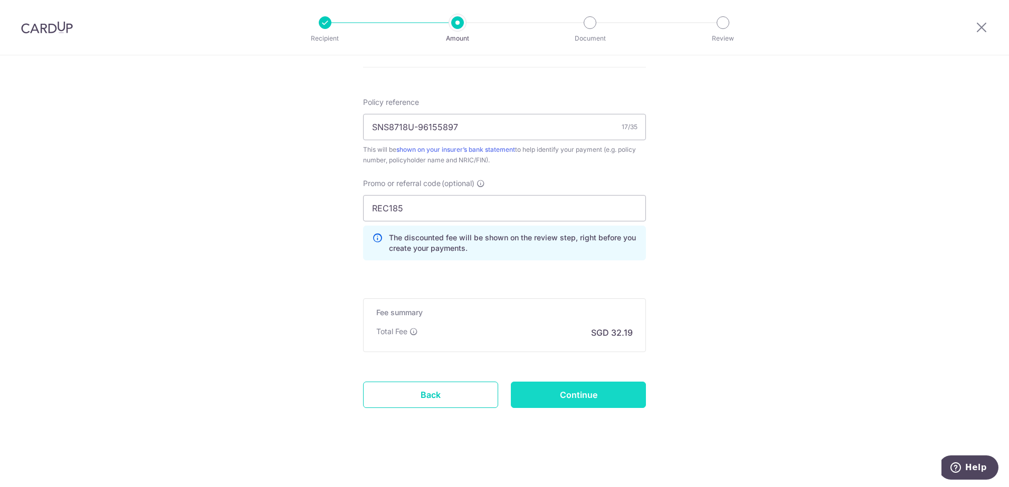
click at [610, 405] on input "Continue" at bounding box center [578, 395] width 135 height 26
type input "Create Schedule"
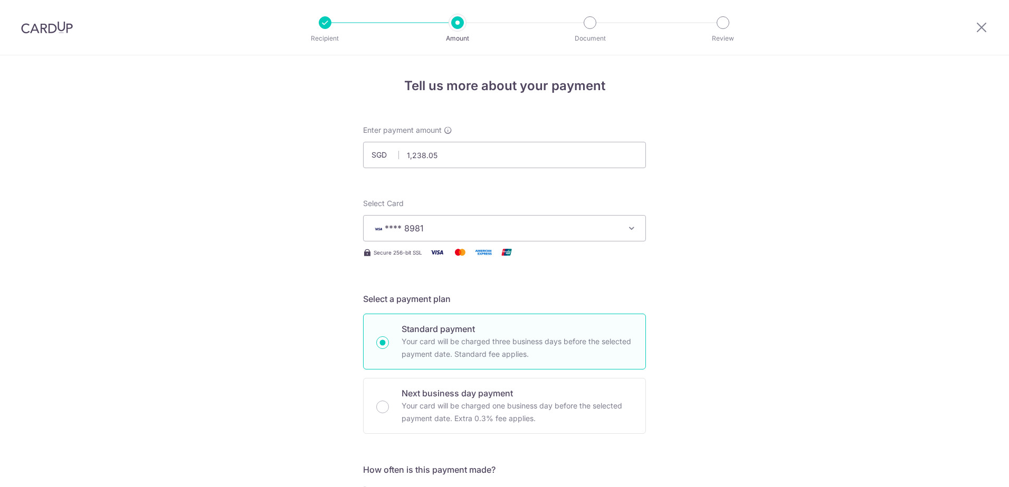
scroll to position [628, 0]
